Goal: Find specific page/section: Find specific page/section

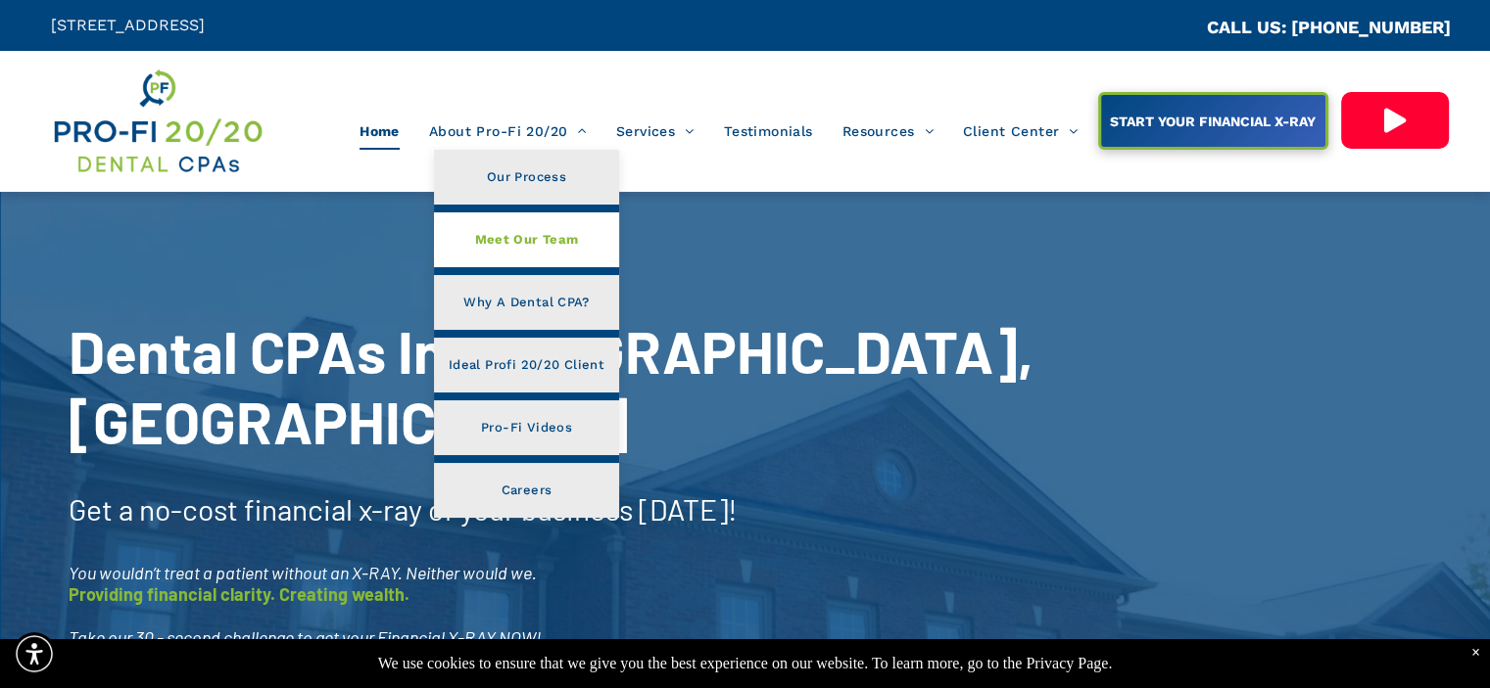
click at [498, 234] on span "Meet Our Team" at bounding box center [526, 239] width 104 height 25
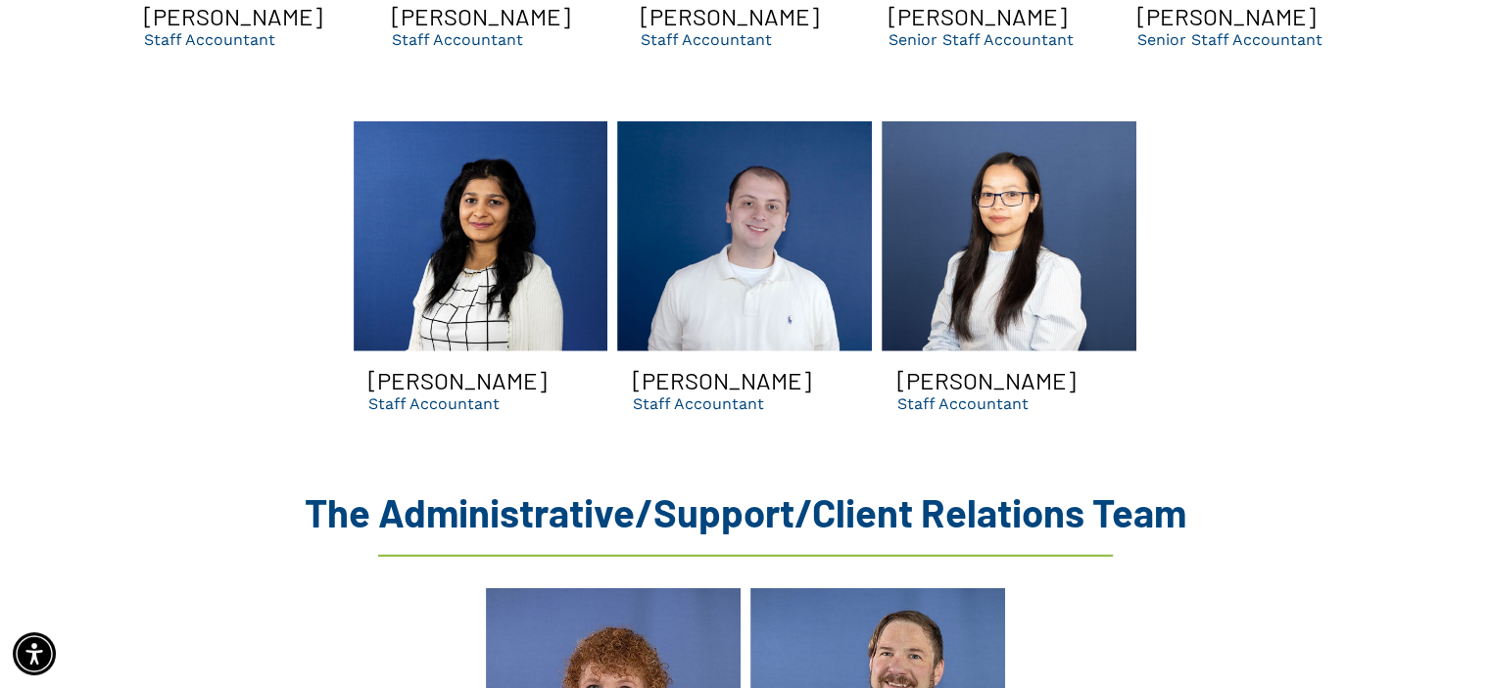
scroll to position [4797, 0]
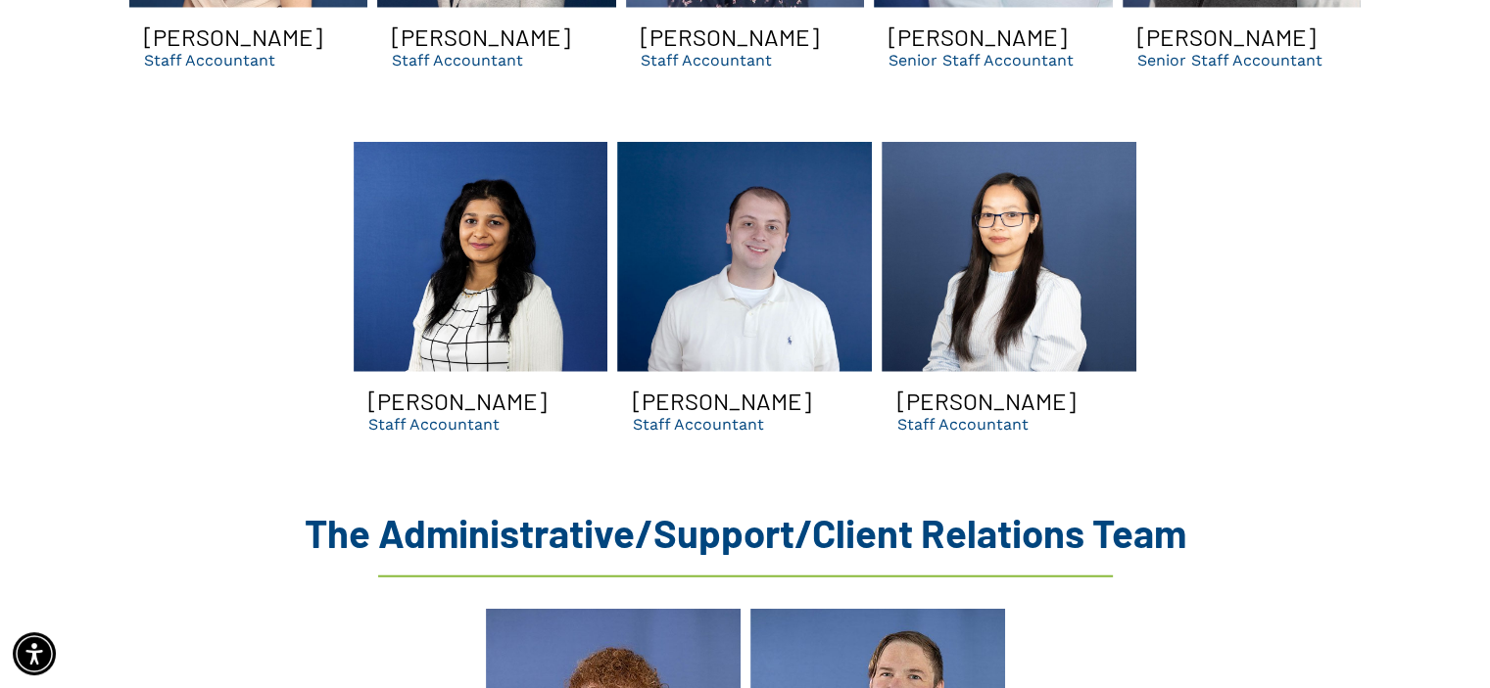
click at [953, 387] on h3 "[PERSON_NAME]" at bounding box center [985, 401] width 178 height 28
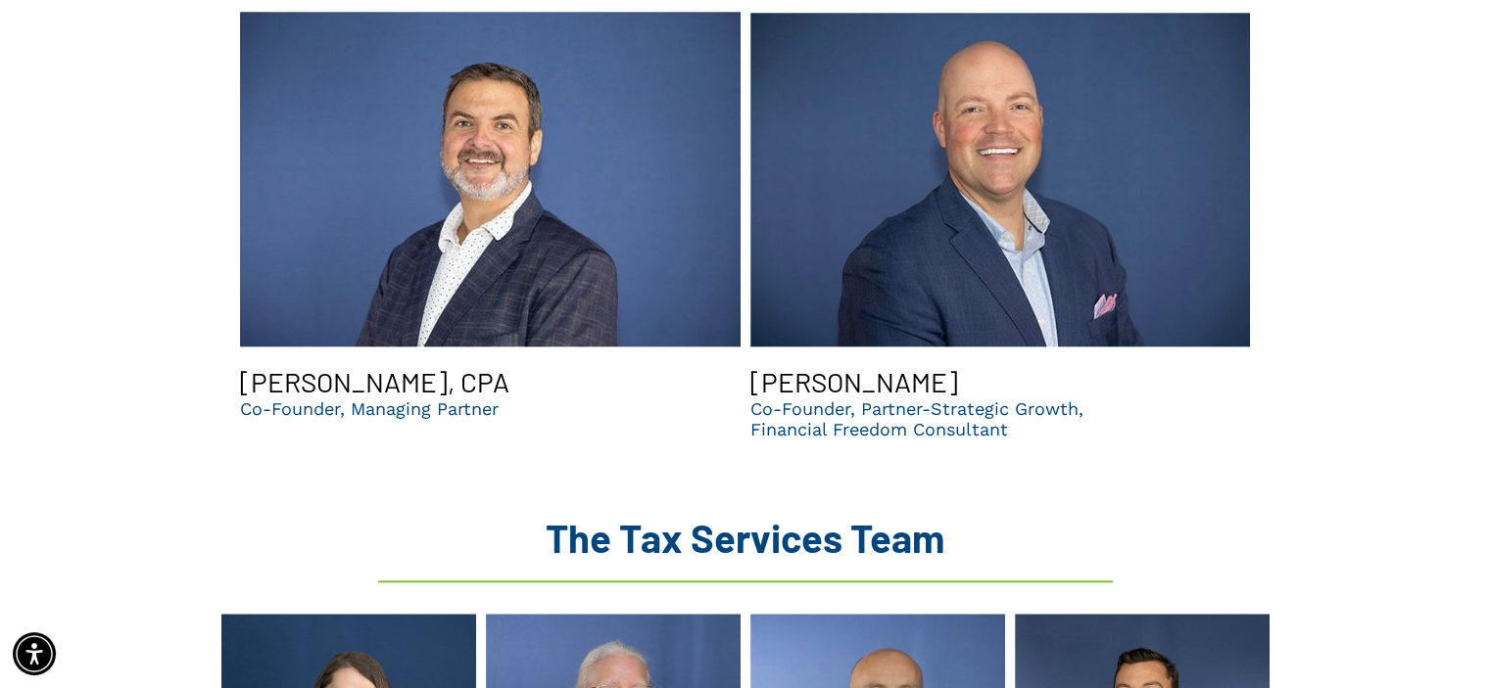
scroll to position [1369, 0]
